Goal: Answer question/provide support: Share knowledge or assist other users

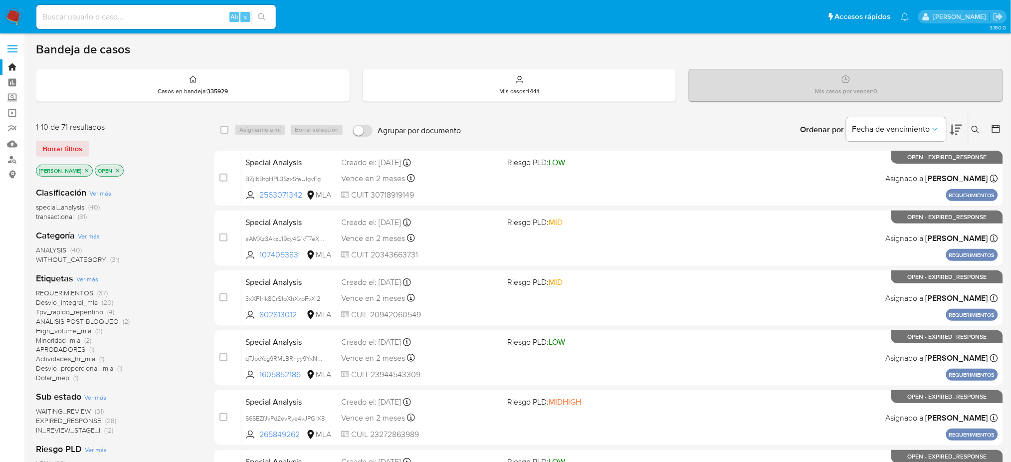
click at [78, 13] on input at bounding box center [156, 16] width 240 height 13
paste input "3oQPnUAEwzcJL4bU06XzUon6"
type input "3oQPnUAEwzcJL4bU06XzUon6"
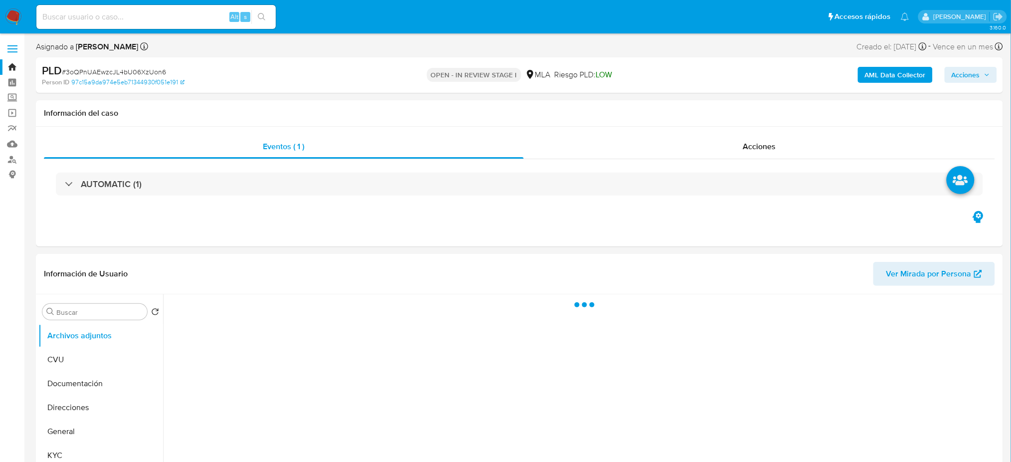
select select "10"
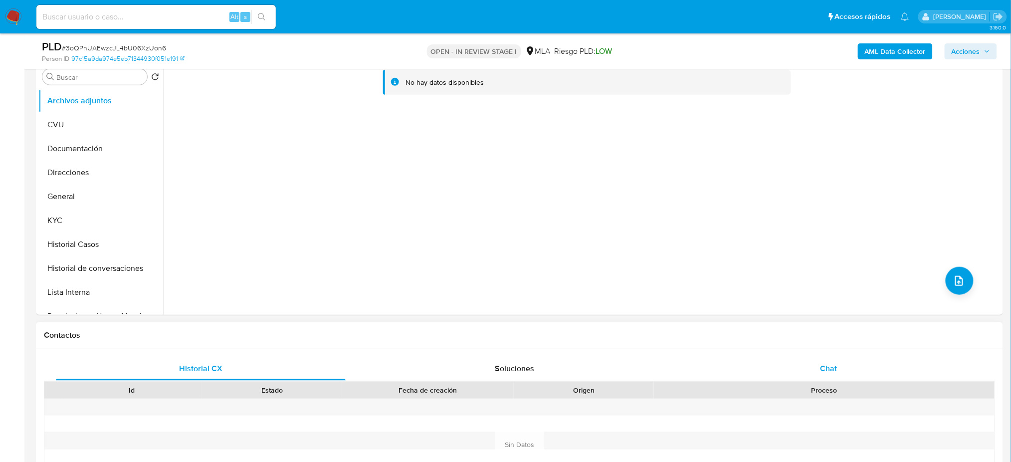
click at [856, 362] on div "Chat" at bounding box center [829, 369] width 290 height 24
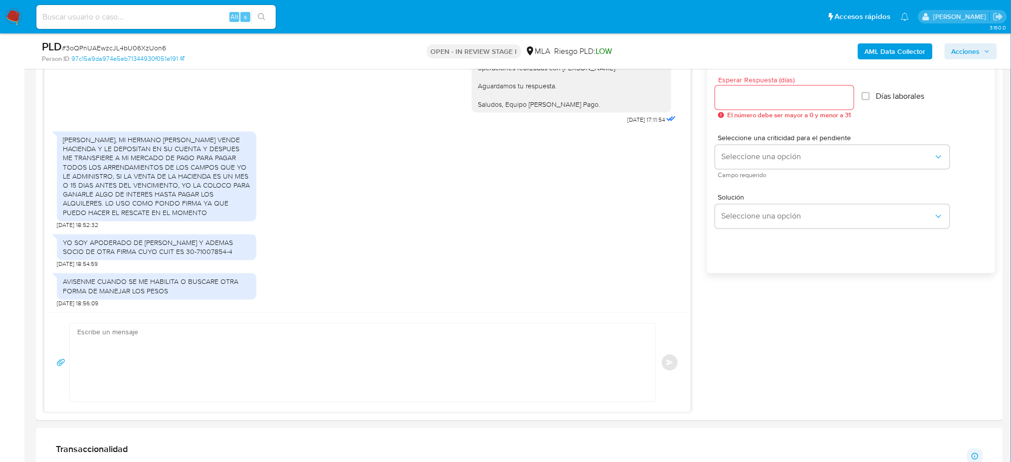
scroll to position [532, 0]
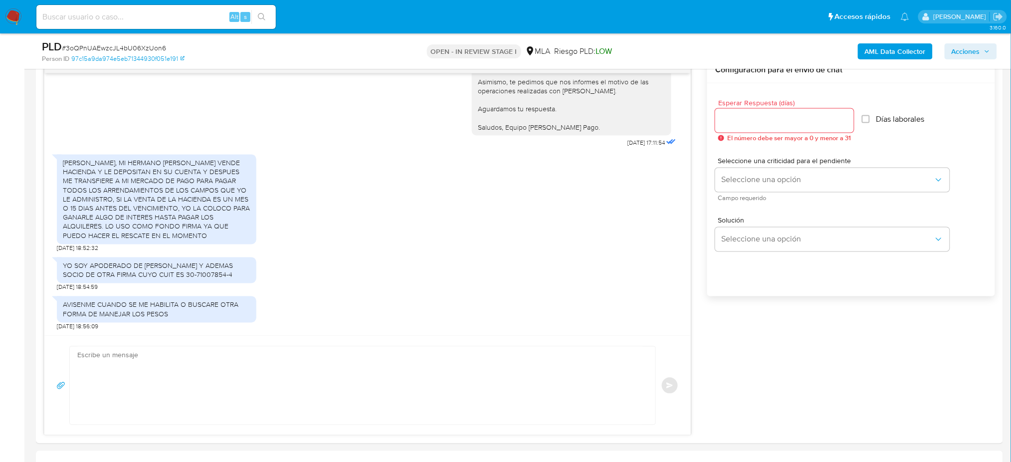
click at [116, 12] on input at bounding box center [156, 16] width 240 height 13
paste input "CXuMtavznA5brrYI7bppL398"
type input "CXuMtavznA5brrYI7bppL398"
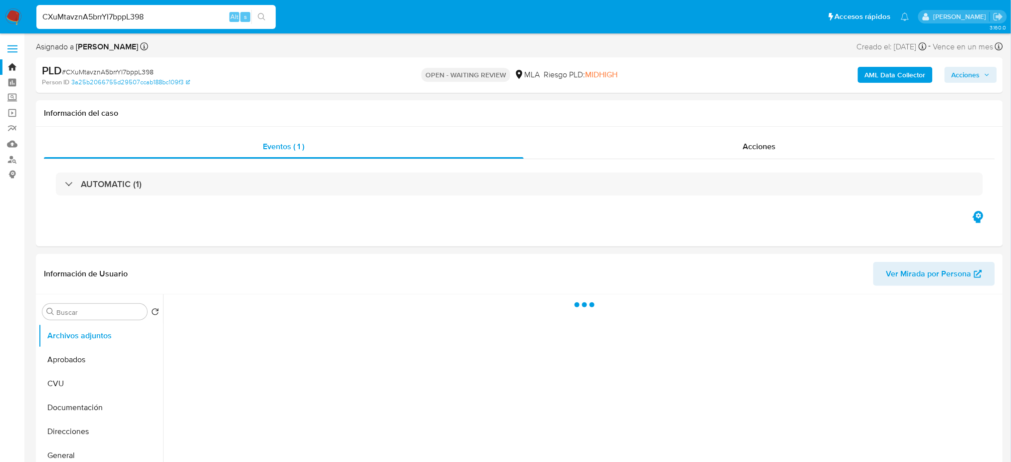
select select "10"
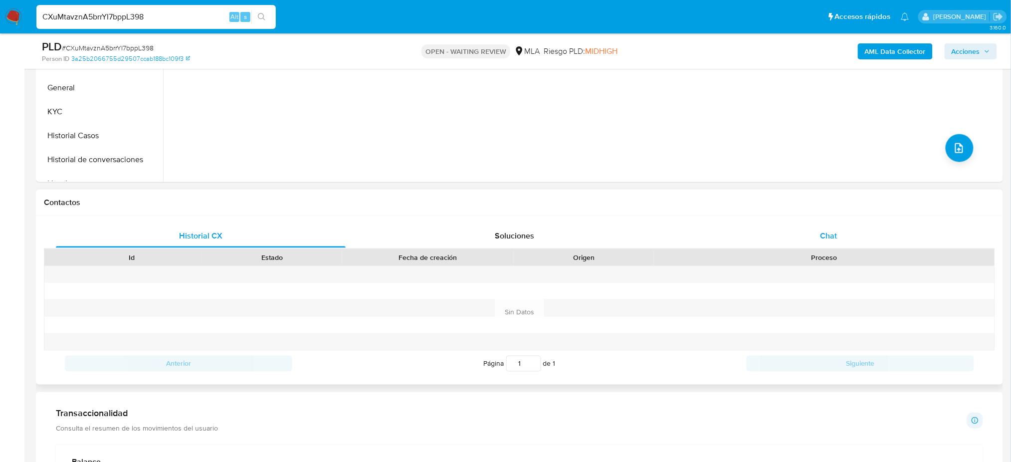
drag, startPoint x: 943, startPoint y: 236, endPoint x: 43, endPoint y: 325, distance: 904.6
click at [943, 236] on div "Chat" at bounding box center [829, 236] width 290 height 24
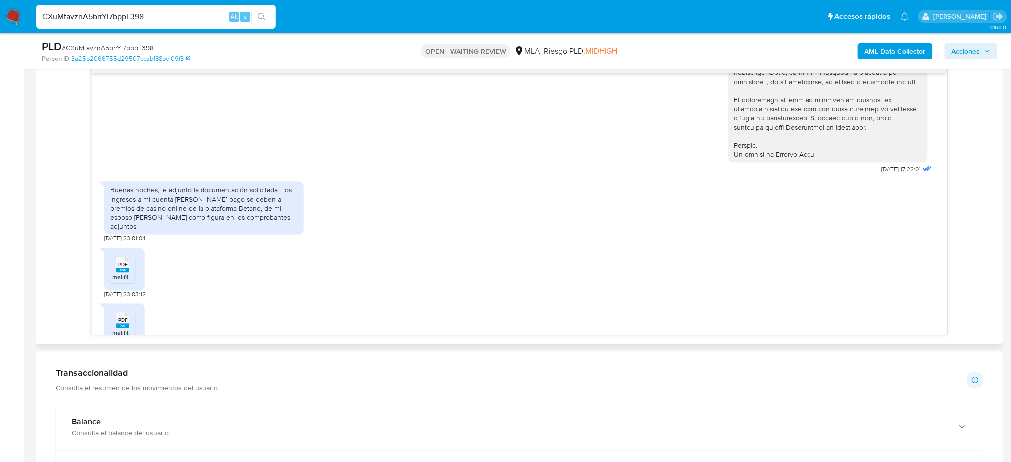
scroll to position [444, 0]
drag, startPoint x: 153, startPoint y: 8, endPoint x: 149, endPoint y: 12, distance: 6.0
click at [149, 12] on div "CXuMtavznA5brrYI7bppL398 Alt s" at bounding box center [156, 17] width 240 height 24
drag, startPoint x: 155, startPoint y: 12, endPoint x: 0, endPoint y: 16, distance: 155.2
click at [0, 16] on nav "Pausado Ver notificaciones CXuMtavznA5brrYI7bppL398 Alt s Accesos rápidos Presi…" at bounding box center [505, 16] width 1011 height 33
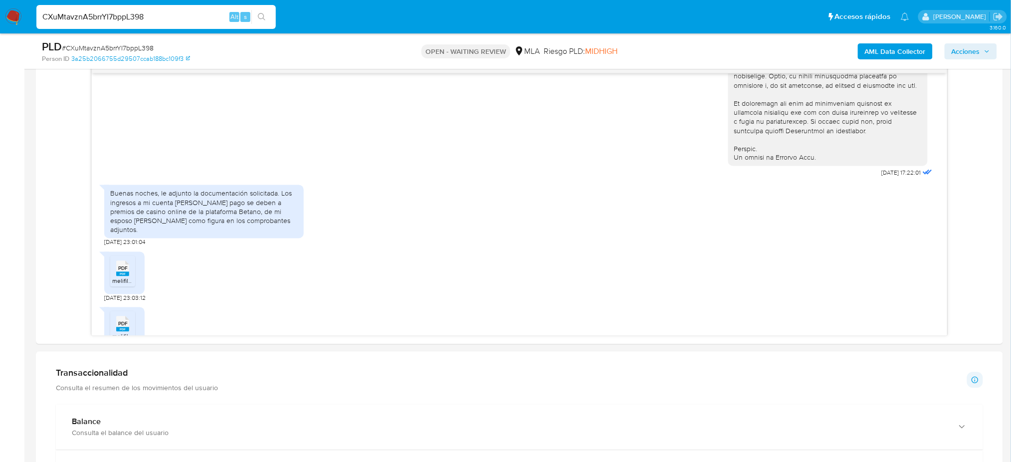
paste input "LLIAf8VxJ8smxPlk75jp6pTv"
type input "LLIAf8VxJ8smxPlk75jp6pTv"
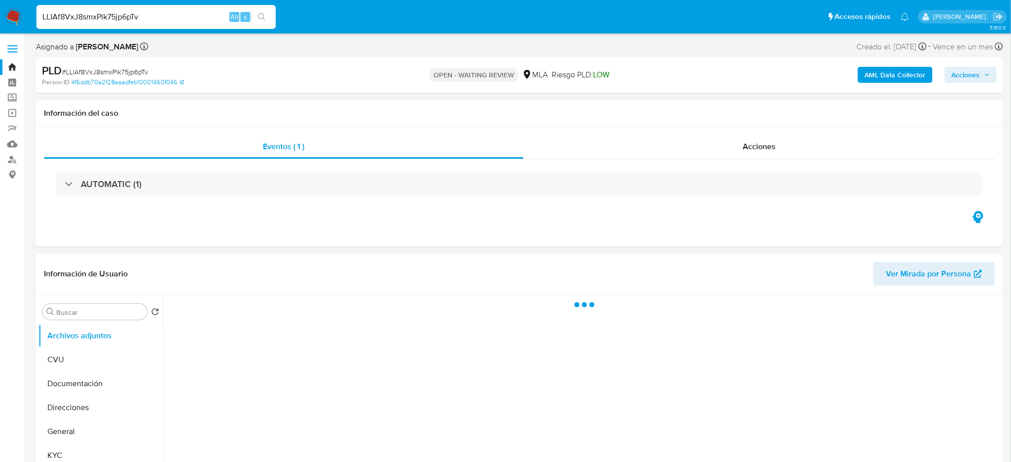
select select "10"
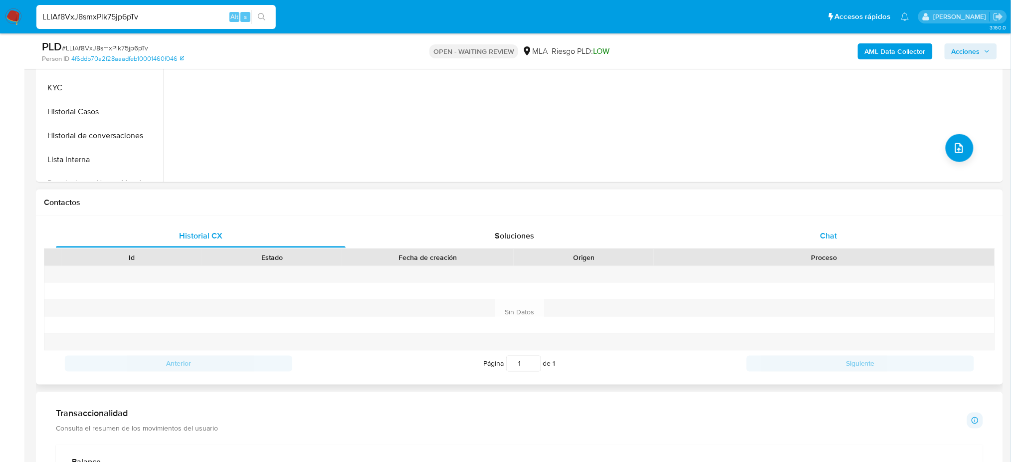
click at [867, 238] on div "Chat" at bounding box center [829, 236] width 290 height 24
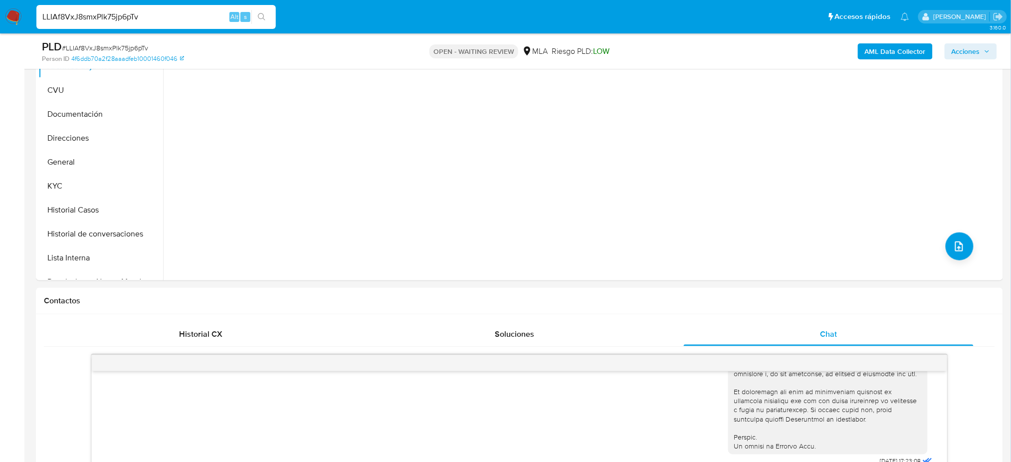
scroll to position [133, 0]
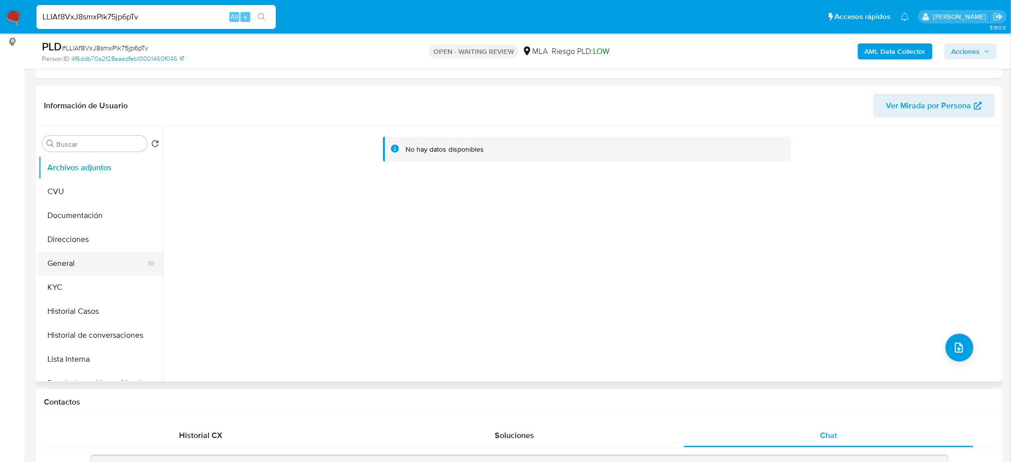
click at [68, 267] on button "General" at bounding box center [96, 263] width 117 height 24
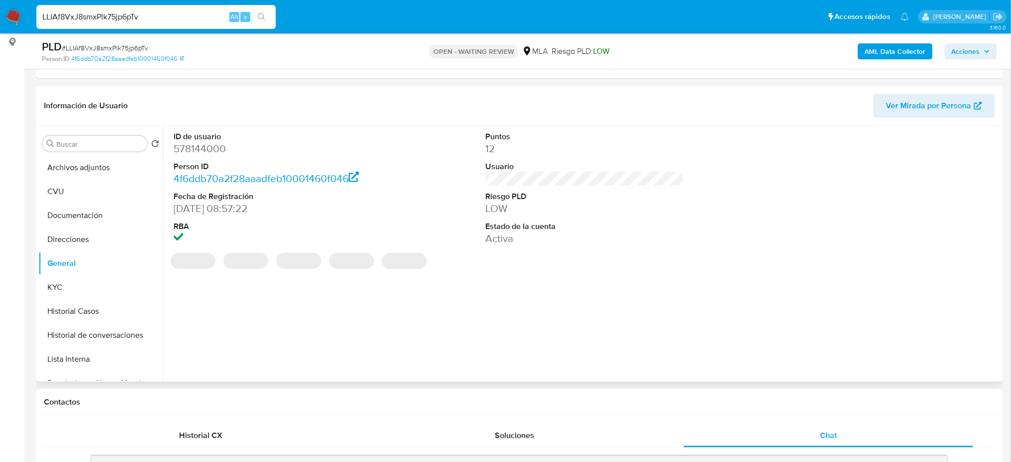
click at [188, 144] on dd "578144000" at bounding box center [273, 149] width 198 height 14
copy dd "578144000"
